Goal: Check status: Check status

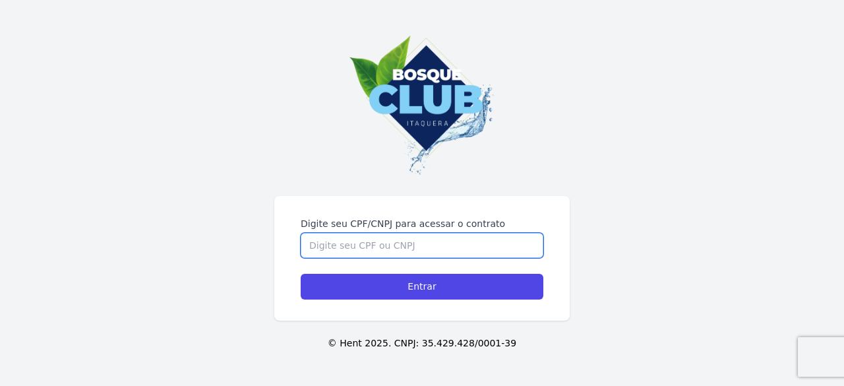
click at [366, 239] on input "Digite seu CPF/CNPJ para acessar o contrato" at bounding box center [422, 245] width 243 height 25
type input "5"
type input "39972175804"
click at [301, 274] on input "Entrar" at bounding box center [422, 287] width 243 height 26
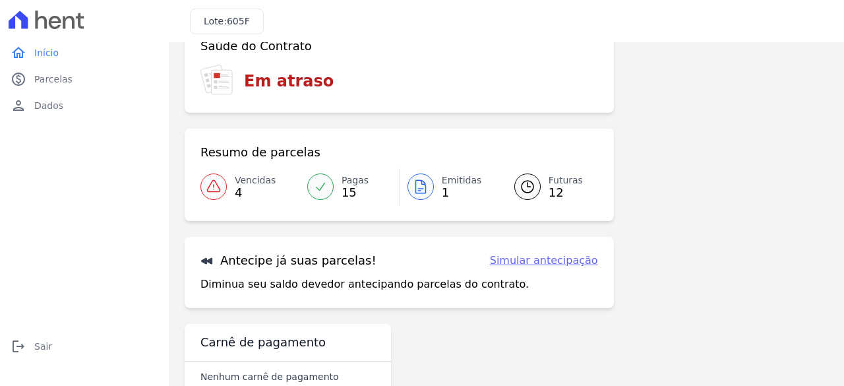
scroll to position [85, 0]
click at [239, 188] on span "4" at bounding box center [255, 193] width 41 height 11
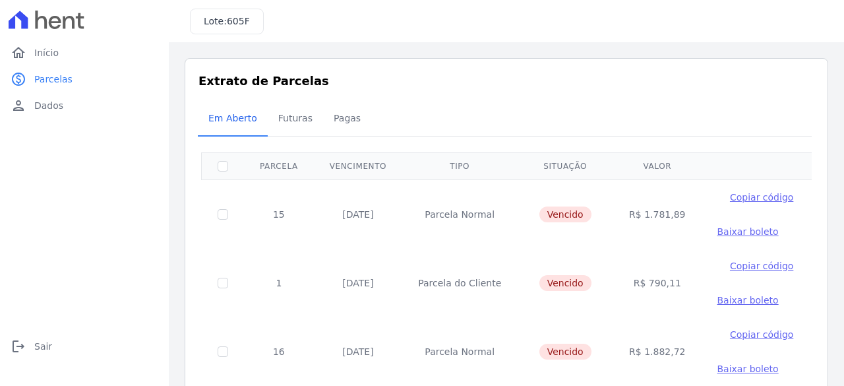
drag, startPoint x: 831, startPoint y: 141, endPoint x: 844, endPoint y: 241, distance: 101.8
click at [844, 241] on main "Listagem de parcelas Baixar PDF Extrato de Parcelas Em [GEOGRAPHIC_DATA] Futura…" at bounding box center [507, 214] width 676 height 344
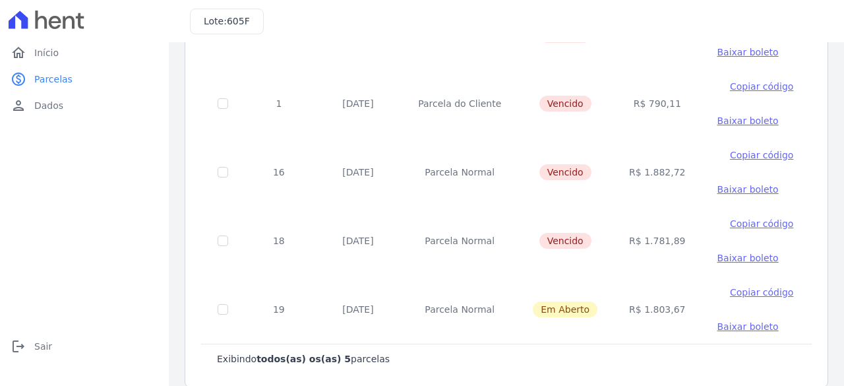
scroll to position [185, 0]
